Goal: Transaction & Acquisition: Purchase product/service

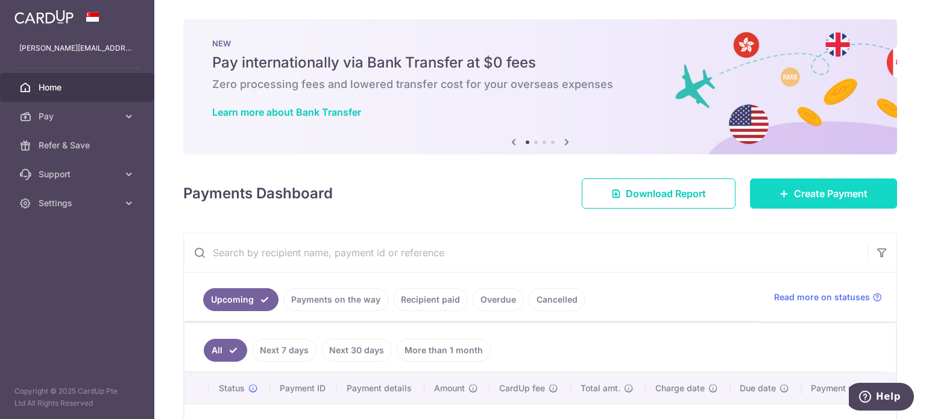
click at [815, 198] on span "Create Payment" at bounding box center [831, 193] width 74 height 14
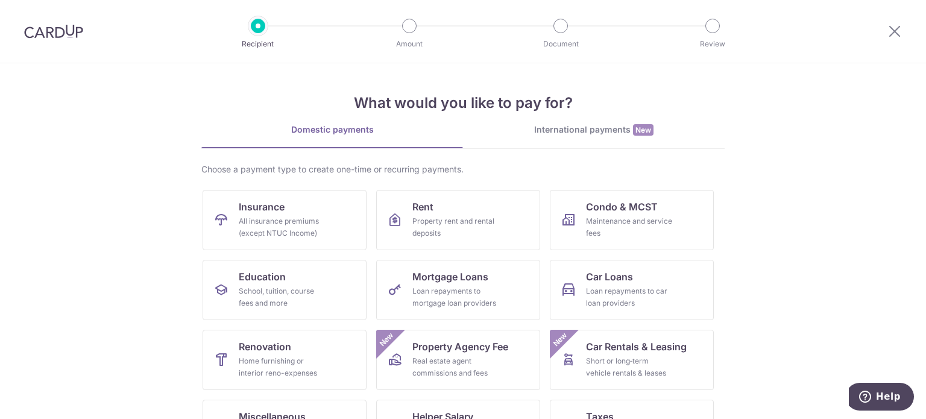
scroll to position [100, 0]
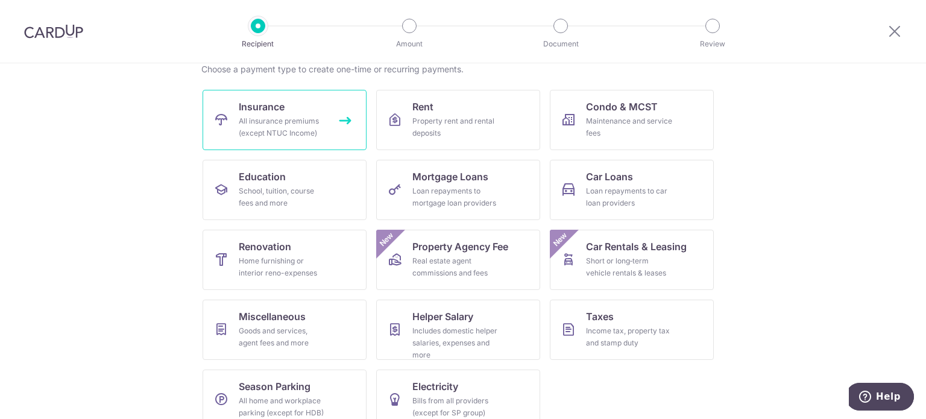
click at [286, 127] on div "All insurance premiums (except NTUC Income)" at bounding box center [282, 127] width 87 height 24
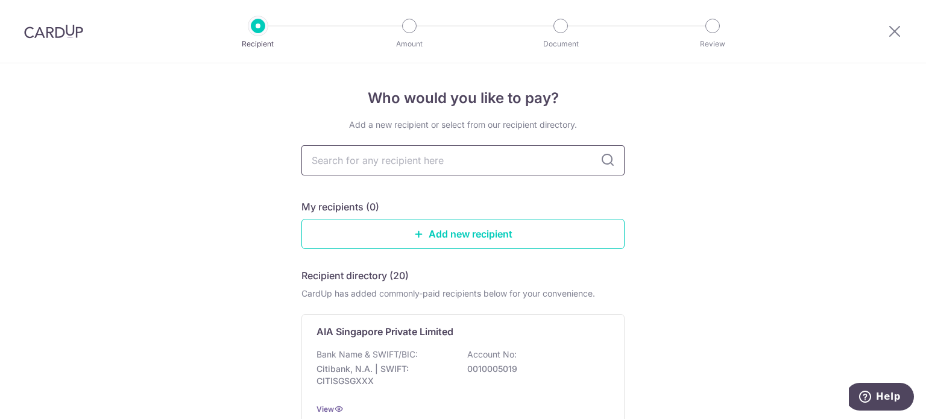
drag, startPoint x: 0, startPoint y: 0, endPoint x: 405, endPoint y: 166, distance: 437.8
click at [405, 166] on input "text" at bounding box center [462, 160] width 323 height 30
type input "AIA"
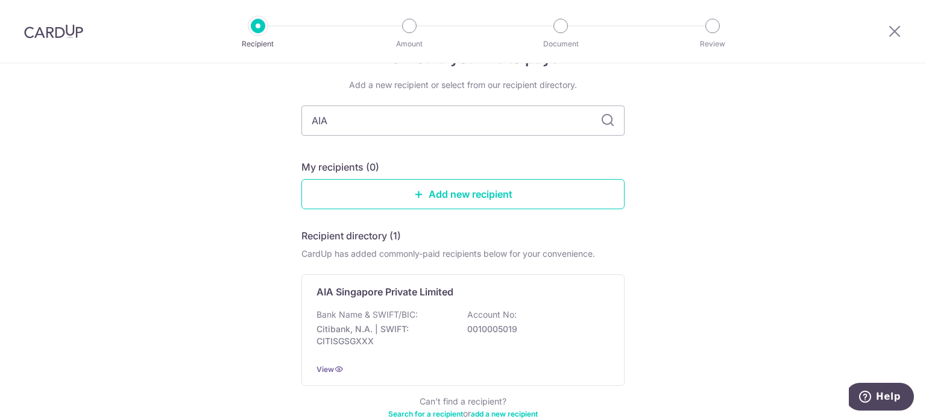
scroll to position [100, 0]
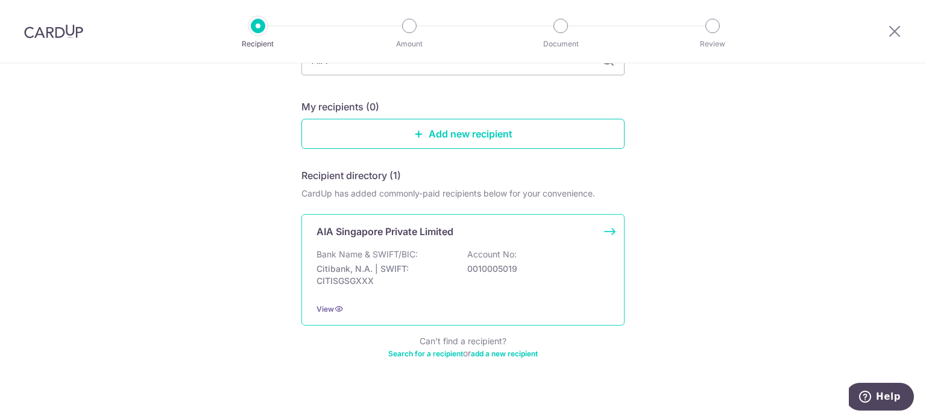
click at [424, 258] on div "Bank Name & SWIFT/BIC: Citibank, N.A. | SWIFT: CITISGSGXXX Account No: 00100050…" at bounding box center [463, 270] width 293 height 45
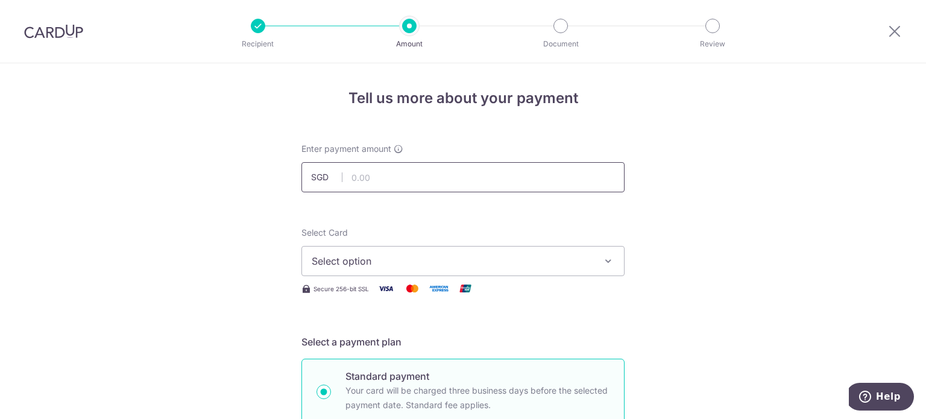
click at [374, 175] on input "text" at bounding box center [462, 177] width 323 height 30
click at [353, 175] on input "text" at bounding box center [462, 177] width 323 height 30
type input "371.82"
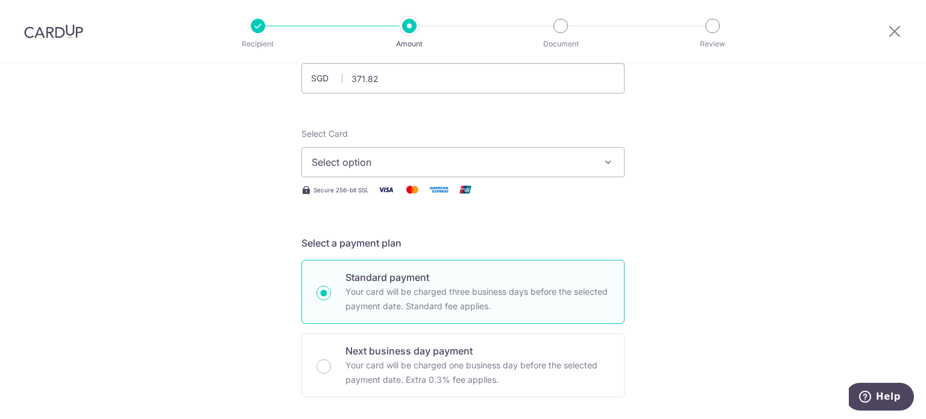
scroll to position [100, 0]
click at [522, 165] on span "Select option" at bounding box center [452, 161] width 281 height 14
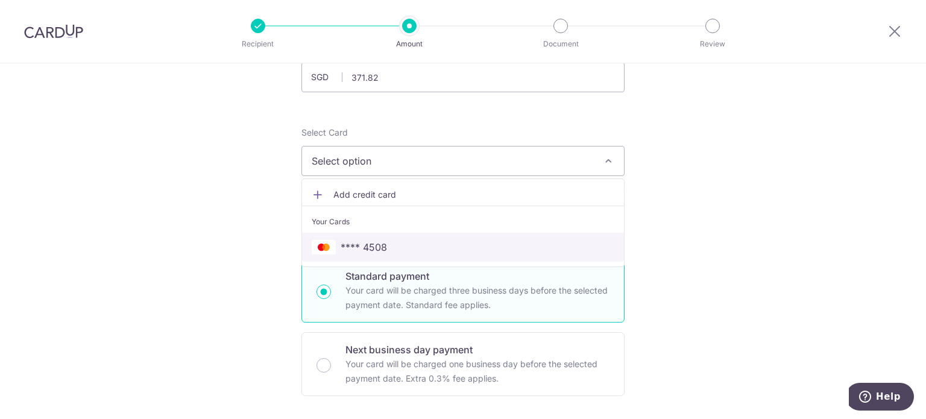
click at [380, 248] on span "**** 4508" at bounding box center [364, 247] width 46 height 14
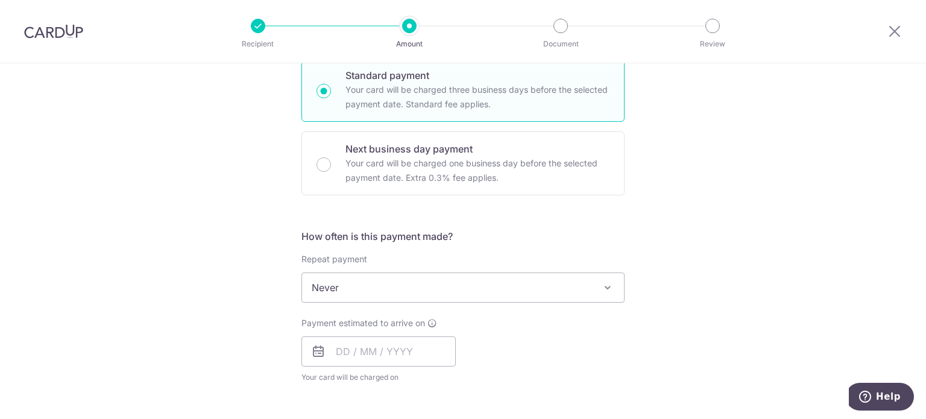
scroll to position [301, 0]
click at [505, 282] on span "Never" at bounding box center [463, 287] width 322 height 29
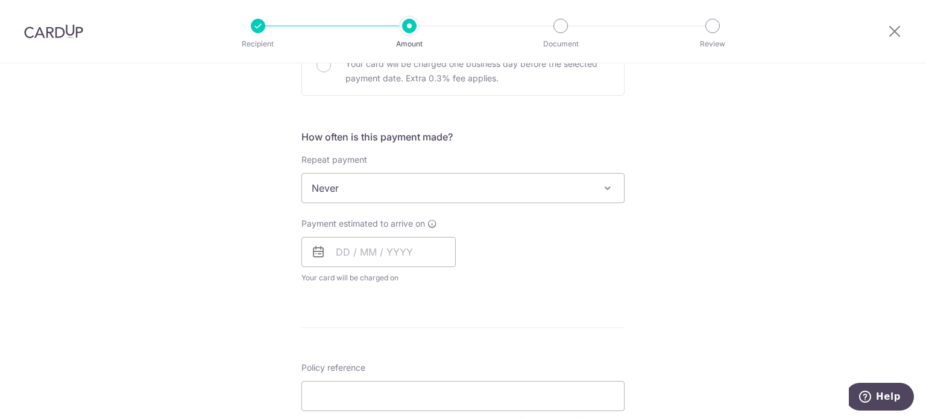
scroll to position [402, 0]
click at [367, 241] on input "text" at bounding box center [378, 251] width 154 height 30
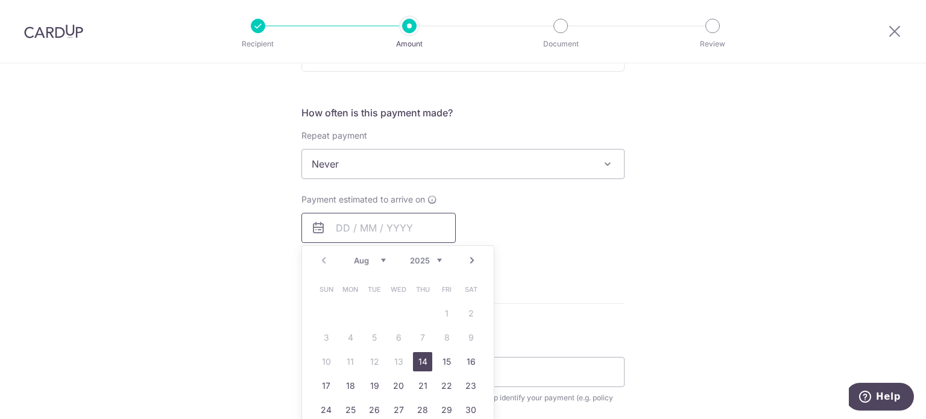
scroll to position [502, 0]
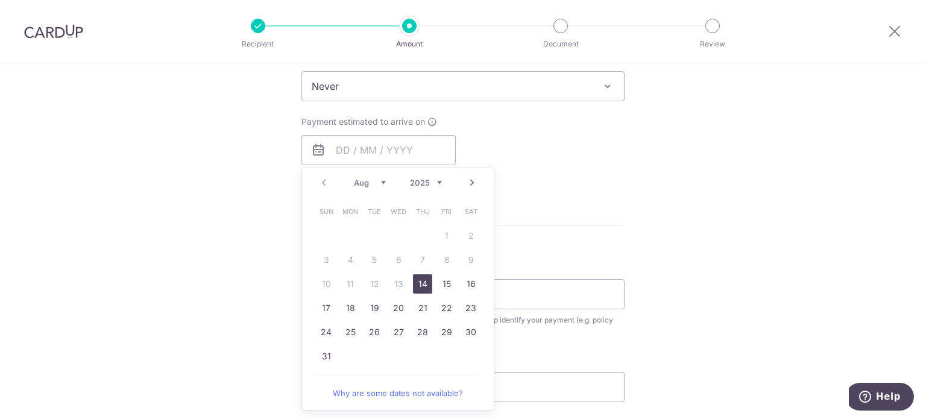
click at [629, 204] on div "Tell us more about your payment Enter payment amount SGD 371.82 371.82 Select C…" at bounding box center [463, 106] width 926 height 1091
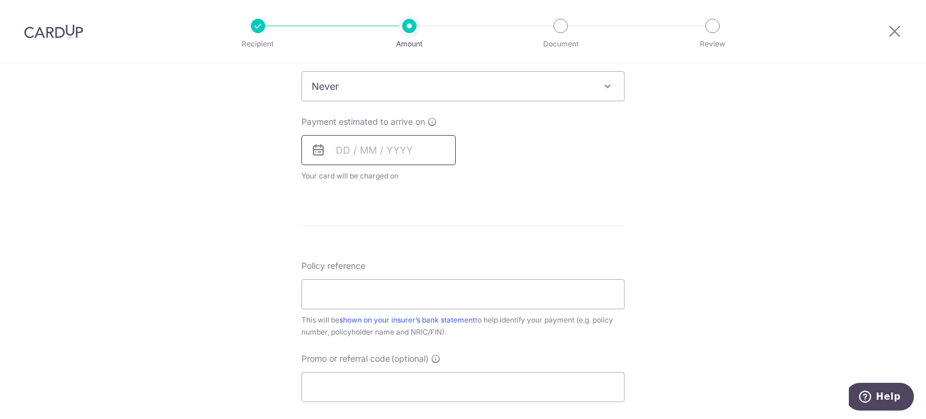
click at [385, 157] on input "text" at bounding box center [378, 150] width 154 height 30
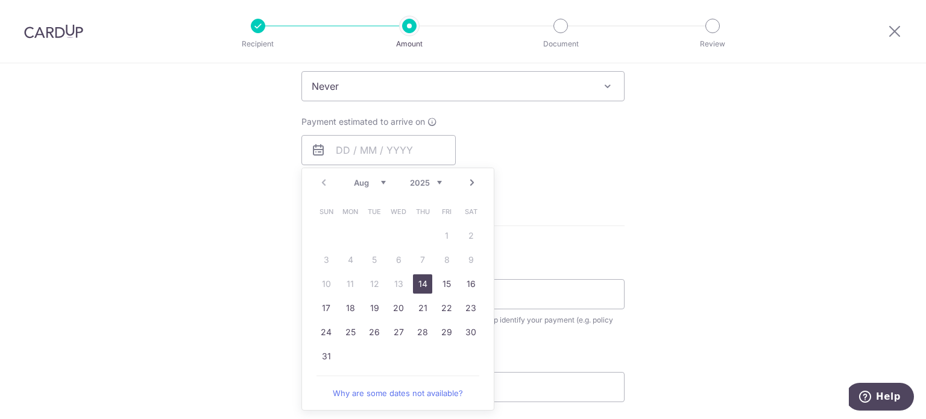
click at [420, 286] on link "14" at bounding box center [422, 283] width 19 height 19
type input "14/08/2025"
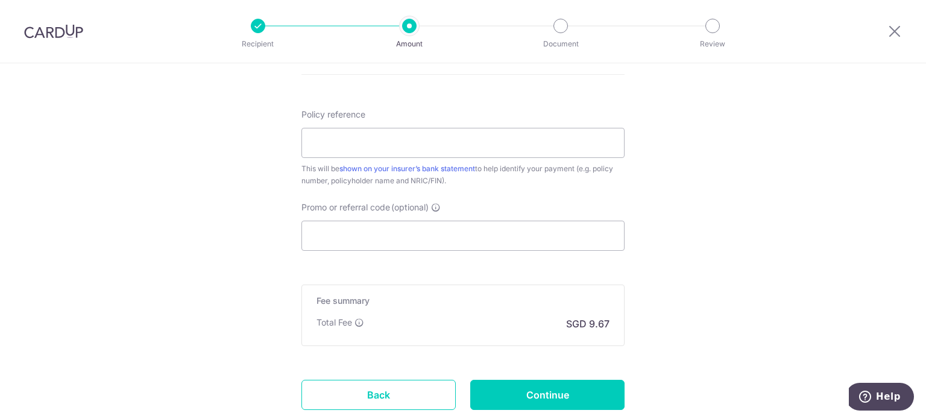
scroll to position [603, 0]
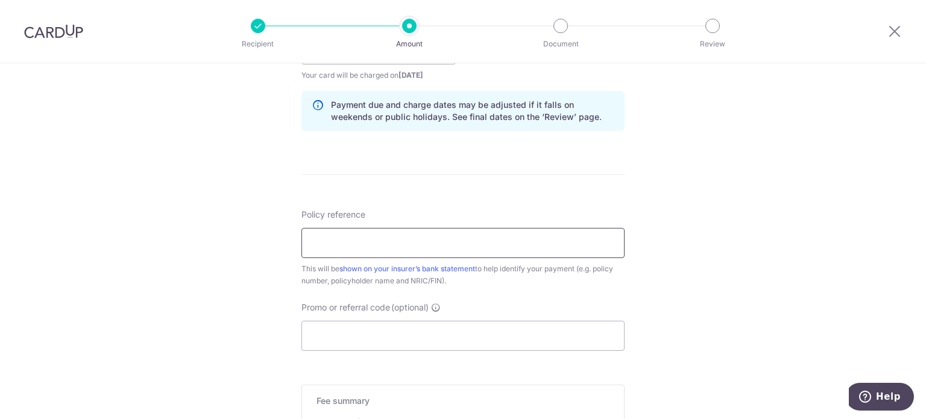
click at [362, 242] on input "Policy reference" at bounding box center [462, 243] width 323 height 30
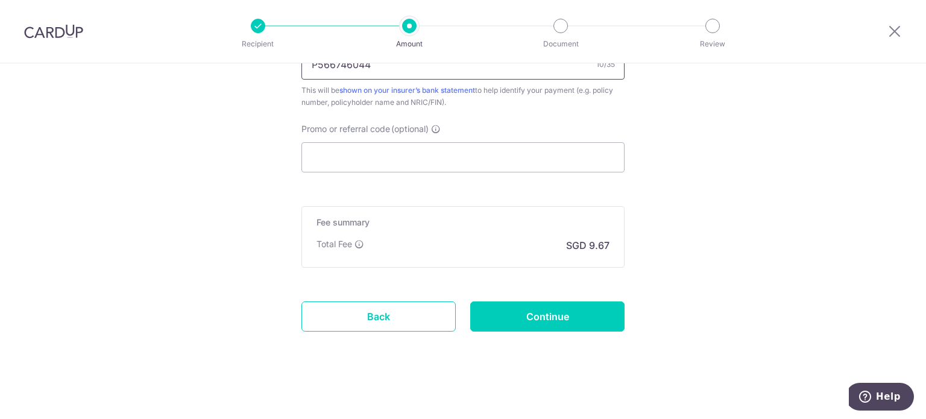
scroll to position [783, 0]
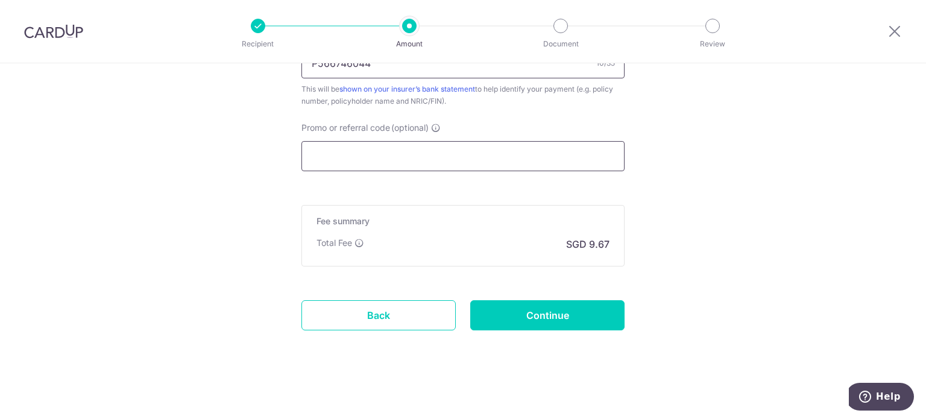
type input "P566746044"
click at [397, 149] on input "Promo or referral code (optional)" at bounding box center [462, 156] width 323 height 30
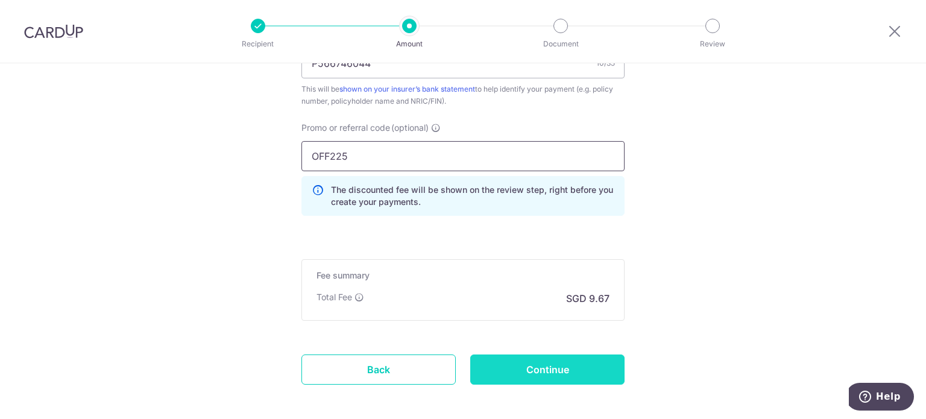
type input "OFF225"
click at [505, 364] on input "Continue" at bounding box center [547, 370] width 154 height 30
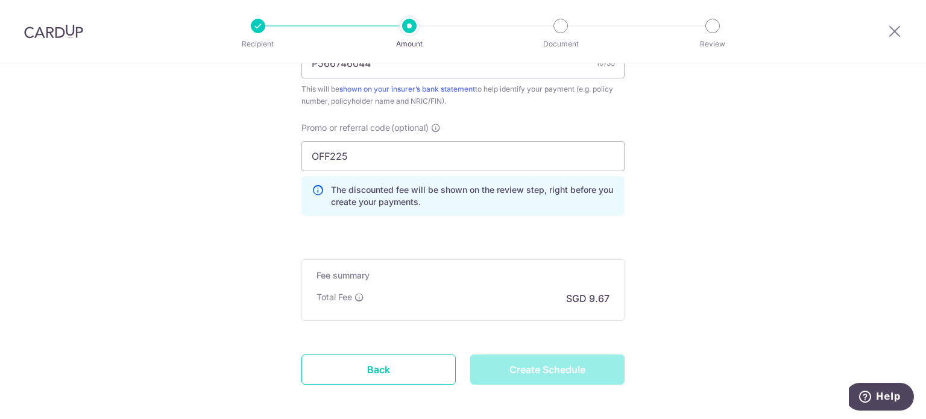
type input "Create Schedule"
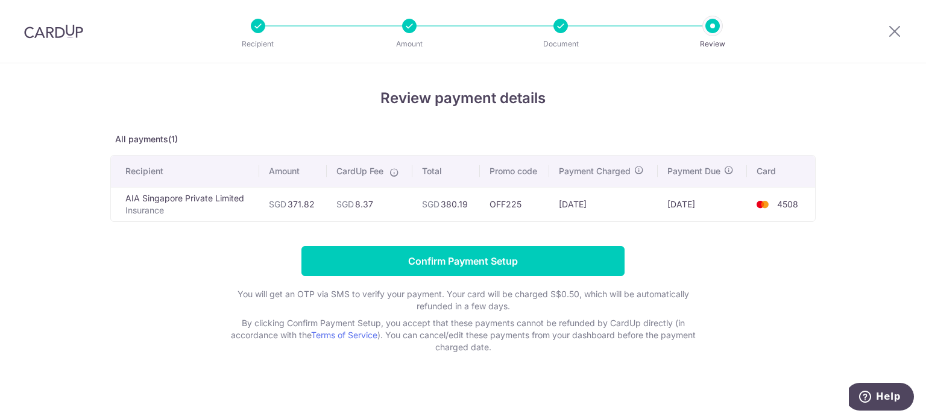
scroll to position [5, 0]
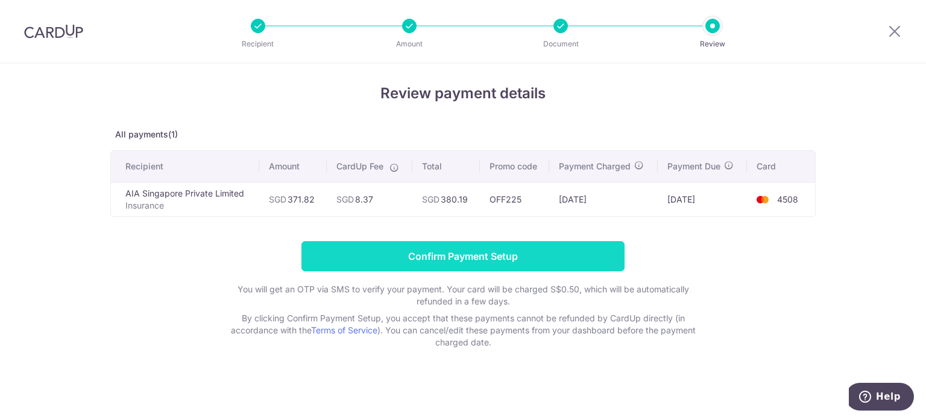
click at [453, 254] on input "Confirm Payment Setup" at bounding box center [462, 256] width 323 height 30
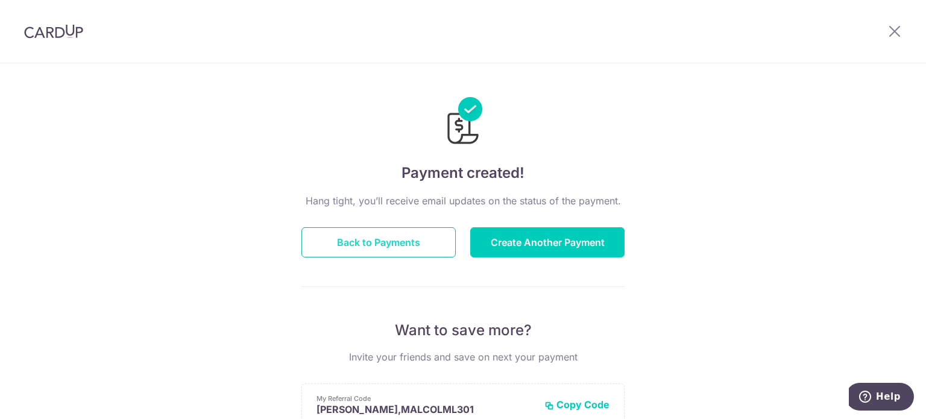
click at [405, 241] on button "Back to Payments" at bounding box center [378, 242] width 154 height 30
